Goal: Transaction & Acquisition: Book appointment/travel/reservation

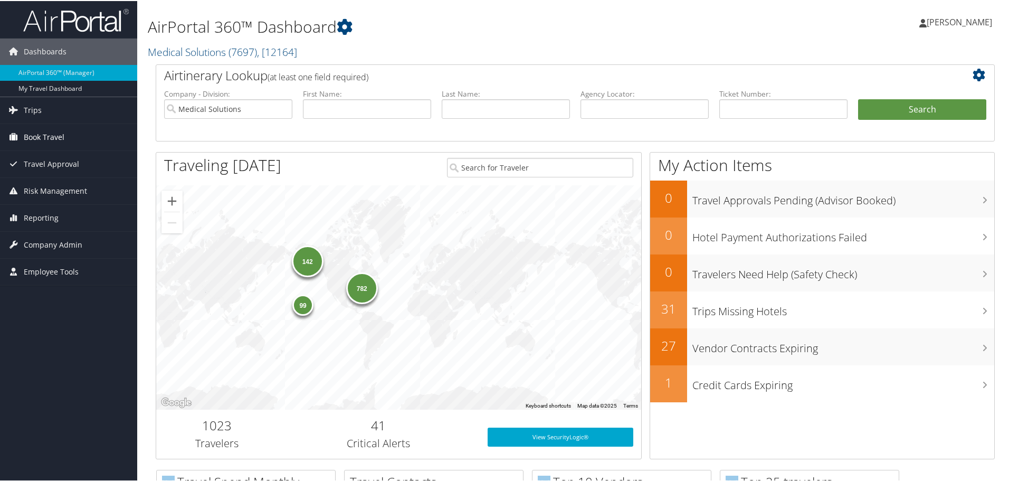
click at [43, 136] on span "Book Travel" at bounding box center [44, 136] width 41 height 26
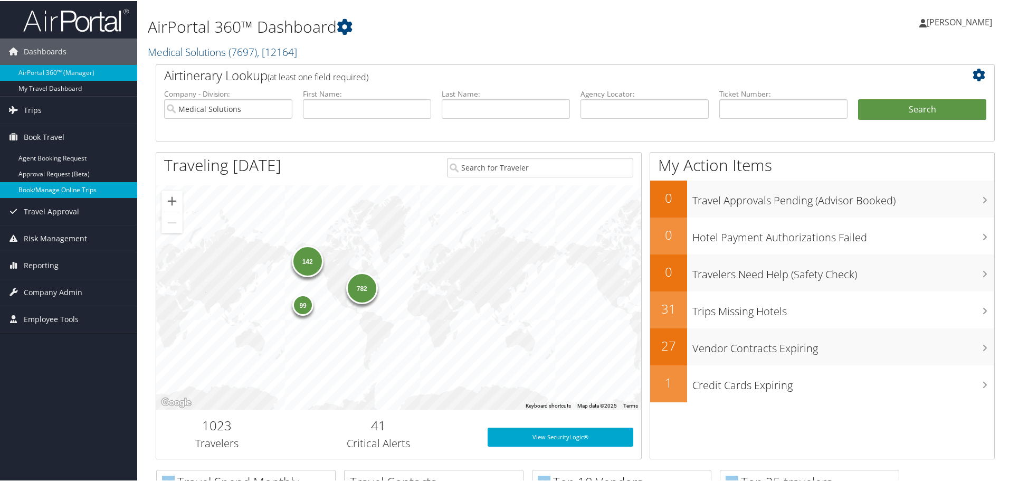
click at [56, 196] on link "Book/Manage Online Trips" at bounding box center [68, 189] width 137 height 16
